Goal: Task Accomplishment & Management: Complete application form

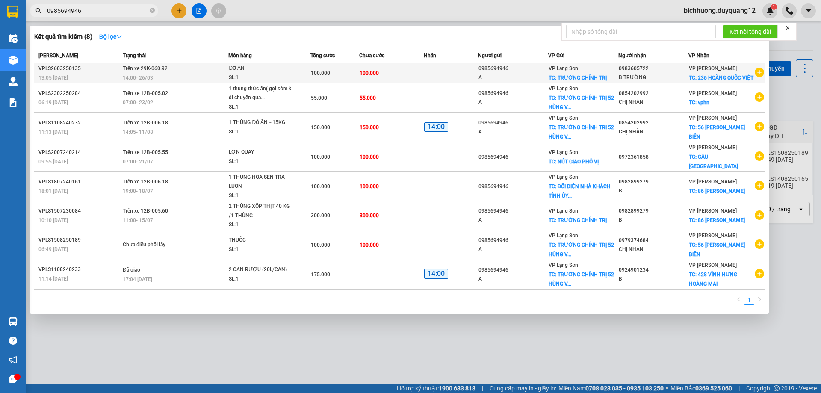
type input "0985694946"
click at [602, 83] on div "VP Lạng Sơn TC: TRƯỜNG CHÍNH TRỊ" at bounding box center [583, 73] width 69 height 19
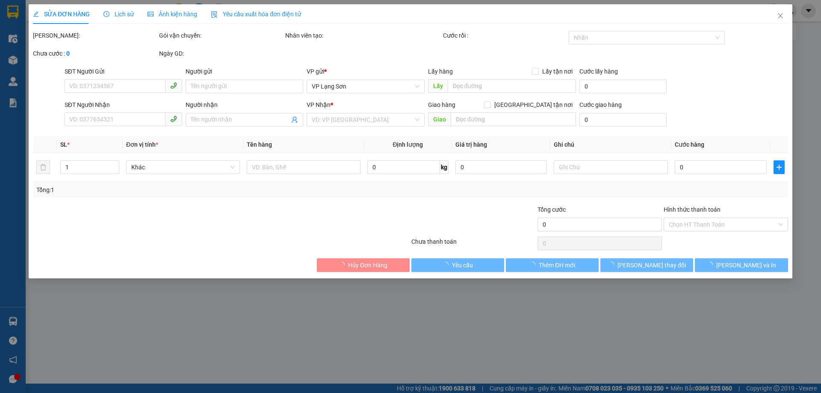
type input "0985694946"
type input "A"
checkbox input "true"
type input "TRƯỜNG CHÍNH TRỊ"
type input "0983605722"
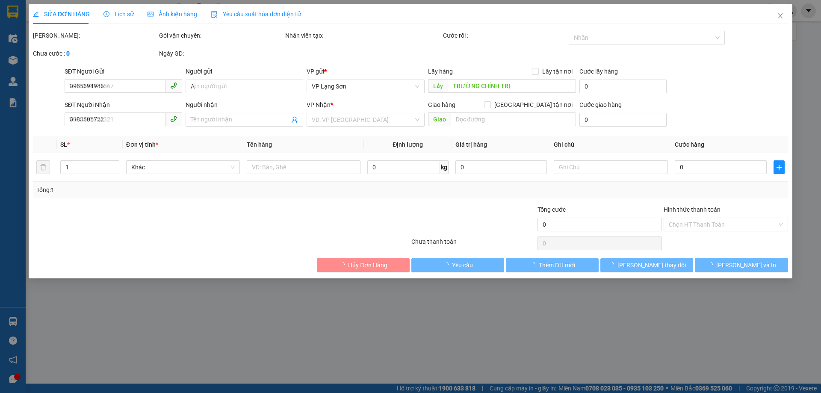
type input "B TRƯỜNG"
checkbox input "true"
type input "236 HOÀNG QUỐC VIỆT"
type input "100.000"
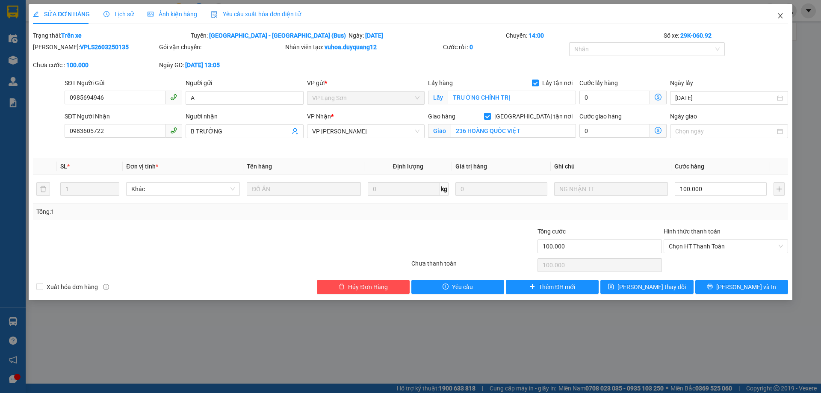
click at [782, 15] on icon "close" at bounding box center [780, 15] width 5 height 5
